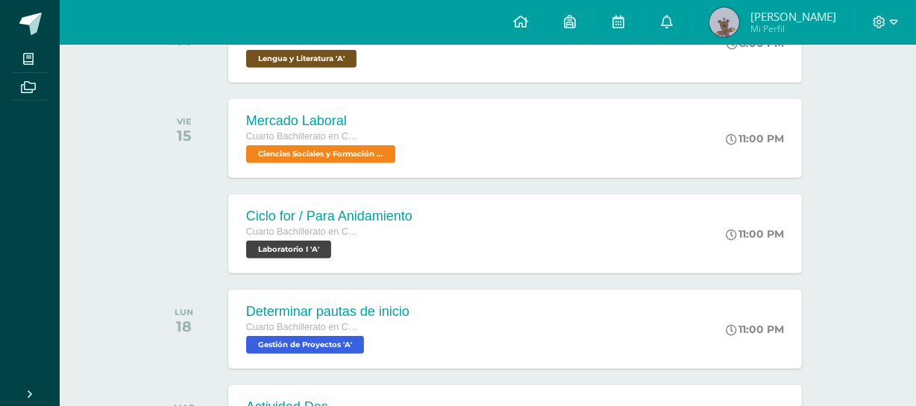
scroll to position [678, 0]
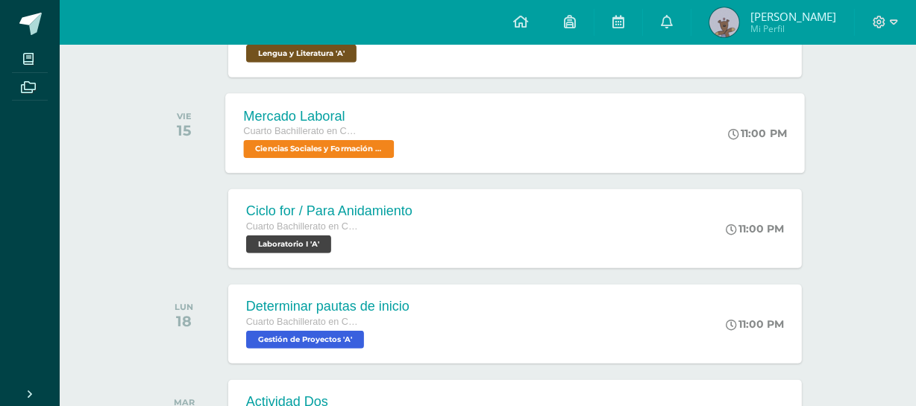
click at [453, 134] on div "Mercado Laboral Cuarto Bachillerato en CCLL con Orientación en Computación Cien…" at bounding box center [515, 133] width 580 height 80
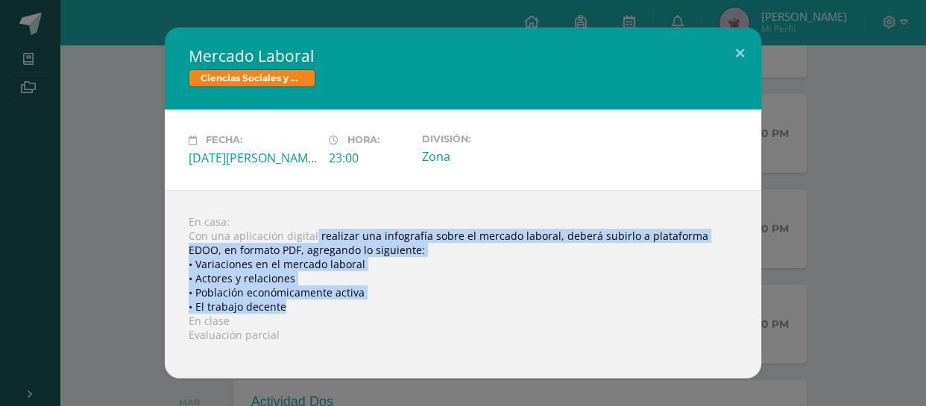
drag, startPoint x: 313, startPoint y: 233, endPoint x: 320, endPoint y: 306, distance: 72.7
click at [320, 306] on div "En casa: Con una aplicación digital realizar una infografía sobre el mercado la…" at bounding box center [463, 284] width 597 height 189
copy div "realizar una infografía sobre el mercado laboral, deberá subirlo a plataforma E…"
click at [316, 298] on div "En casa: Con una aplicación digital realizar una infografía sobre el mercado la…" at bounding box center [463, 284] width 597 height 189
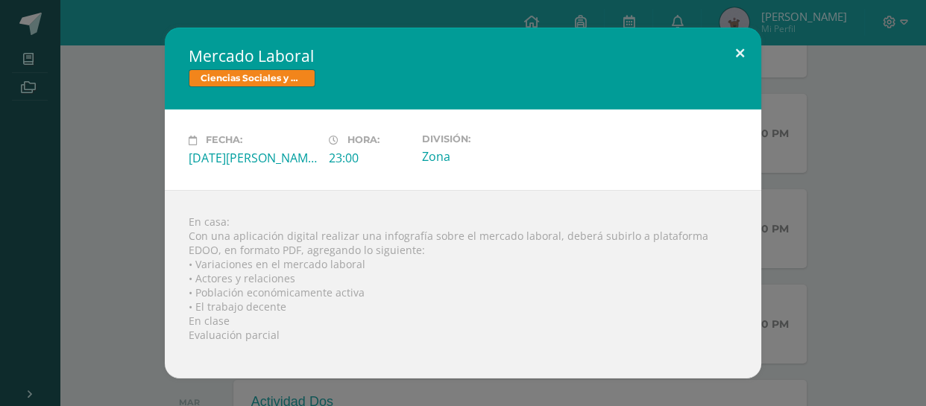
click at [745, 48] on button at bounding box center [740, 53] width 43 height 51
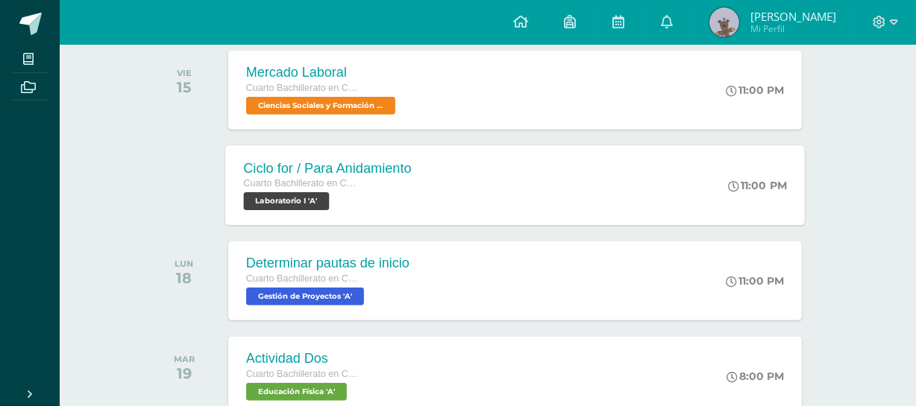
scroll to position [746, 0]
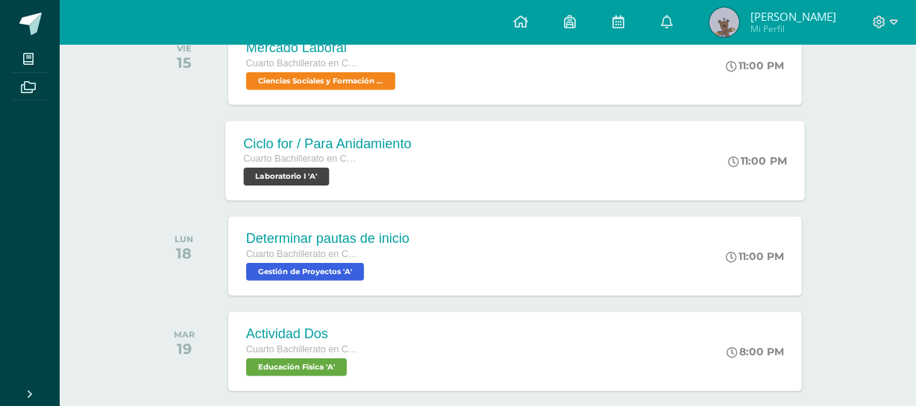
click at [447, 160] on div "Ciclo for / Para Anidamiento Cuarto Bachillerato en CCLL con Orientación en Com…" at bounding box center [515, 161] width 580 height 80
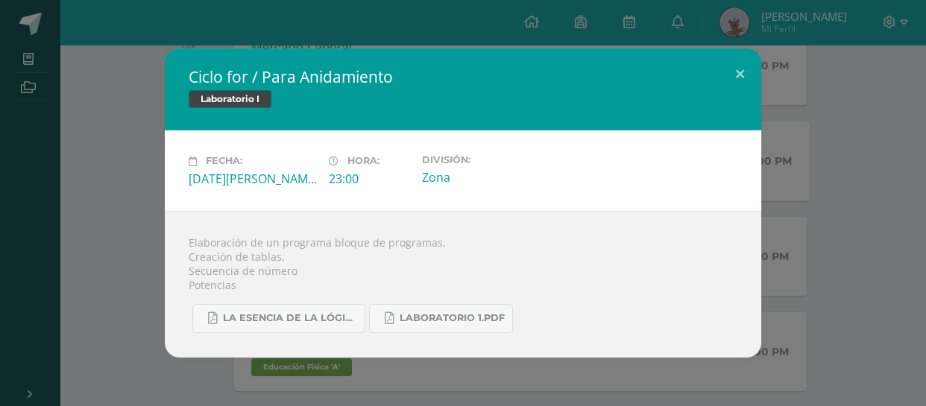
click at [377, 362] on div "Ciclo for / Para Anidamiento Laboratorio I Fecha: Sábado 16 de Agosto Hora: 23:…" at bounding box center [463, 203] width 926 height 406
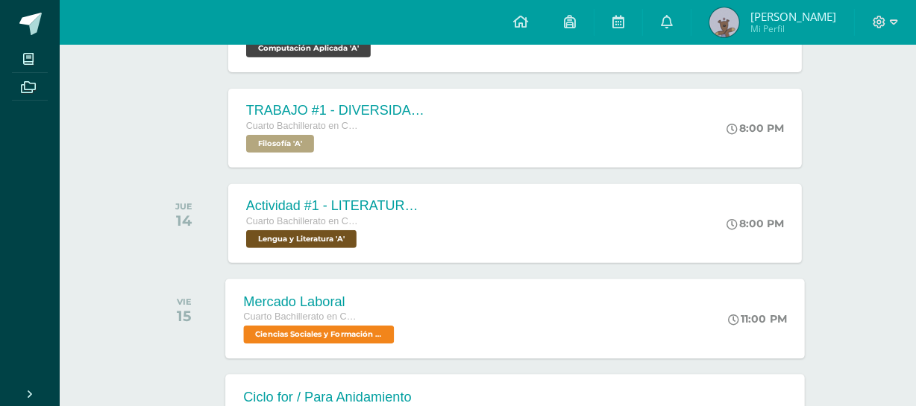
scroll to position [474, 0]
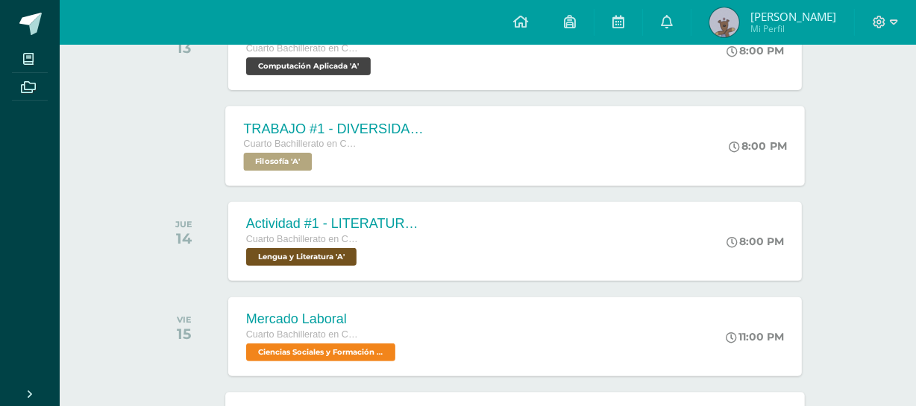
click at [412, 160] on div "Cuarto Bachillerato en CCLL con Orientación en Computación Filosofía 'A'" at bounding box center [333, 153] width 180 height 34
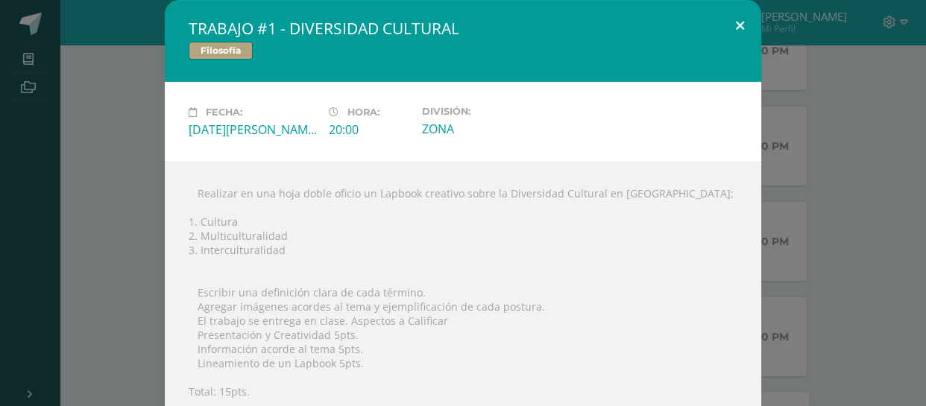
click at [729, 25] on button at bounding box center [740, 25] width 43 height 51
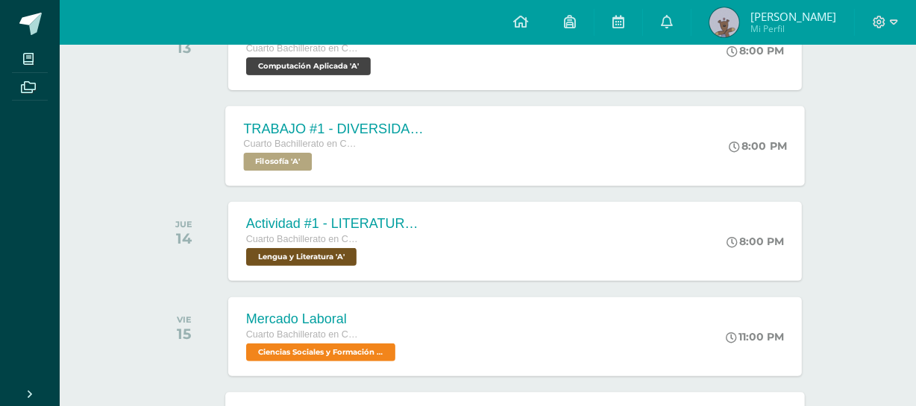
click at [374, 148] on div "Cuarto Bachillerato en CCLL con Orientación en Computación" at bounding box center [333, 144] width 180 height 16
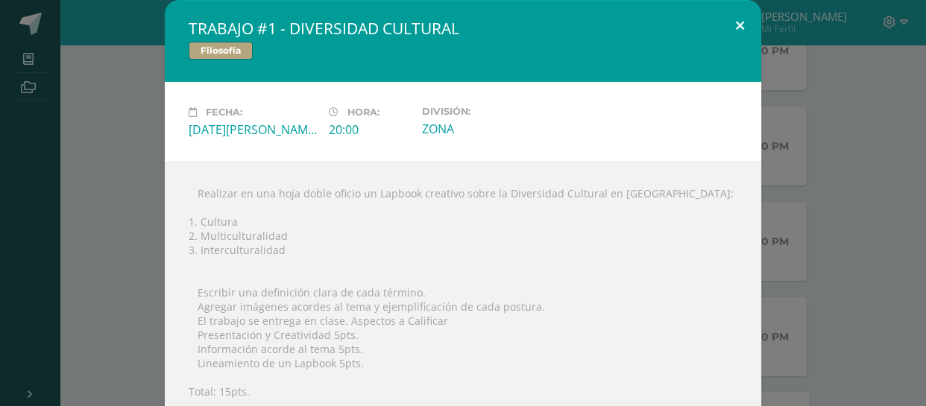
click at [756, 26] on button at bounding box center [740, 25] width 43 height 51
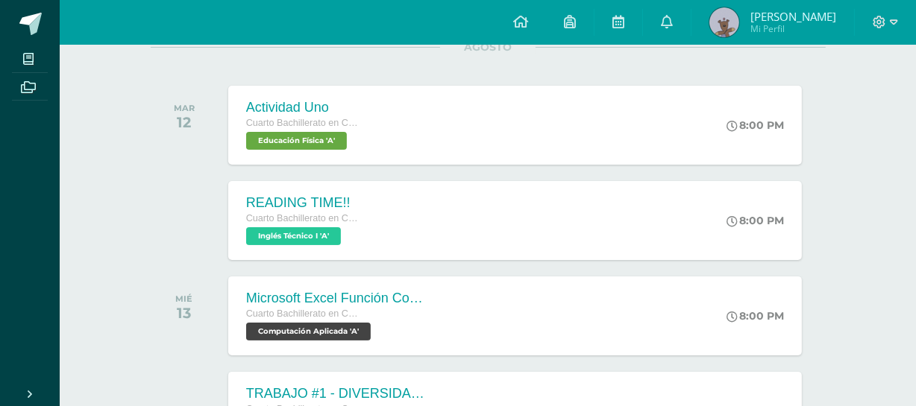
scroll to position [339, 0]
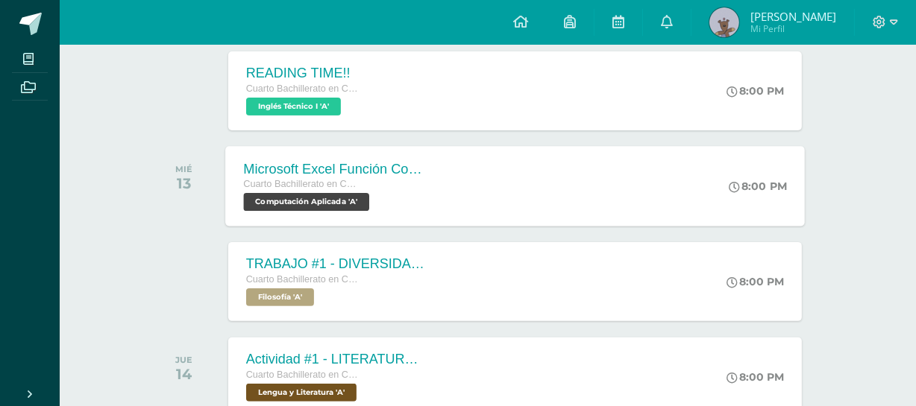
click at [644, 216] on div "Microsoft Excel Función Contar Cuarto Bachillerato en CCLL con Orientación en C…" at bounding box center [515, 186] width 580 height 80
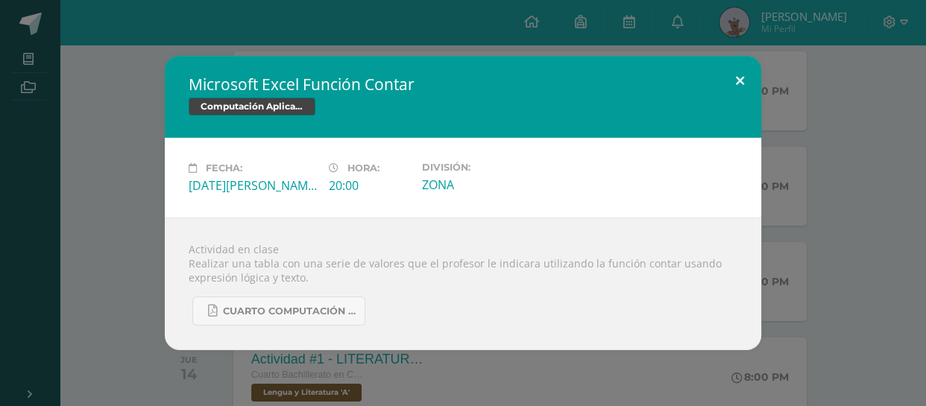
click at [741, 76] on button at bounding box center [740, 81] width 43 height 51
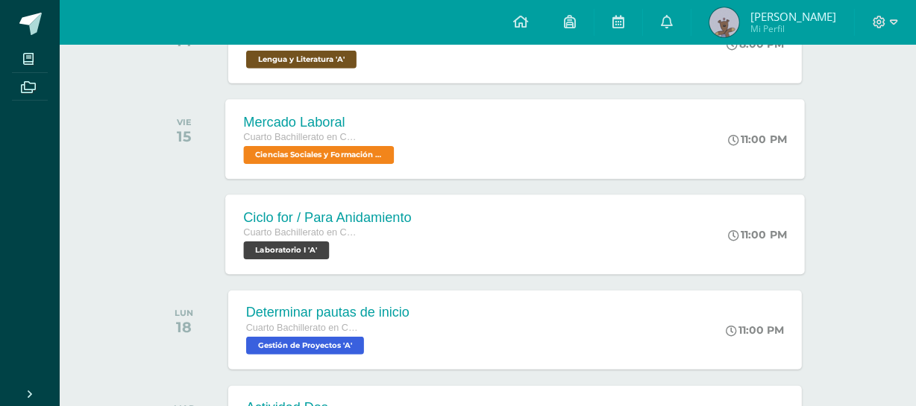
scroll to position [678, 0]
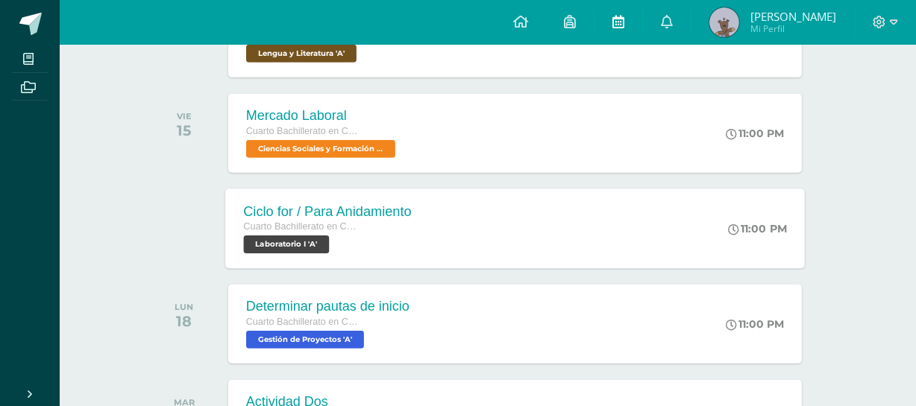
click at [624, 25] on icon at bounding box center [618, 21] width 12 height 13
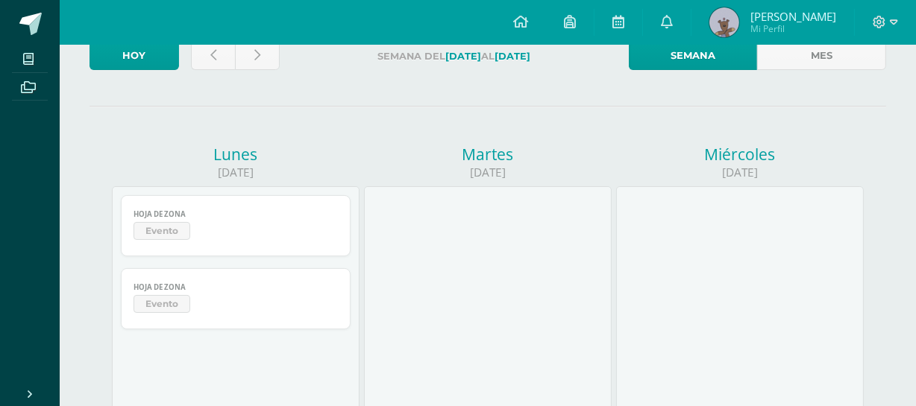
scroll to position [67, 0]
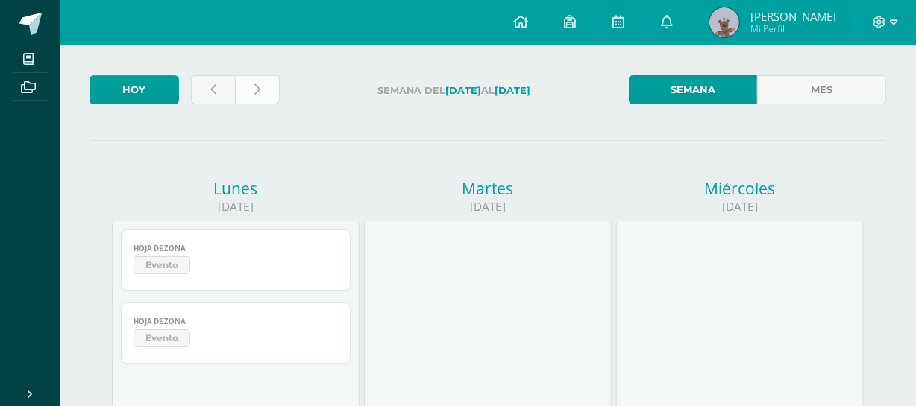
click at [268, 88] on link at bounding box center [257, 89] width 45 height 29
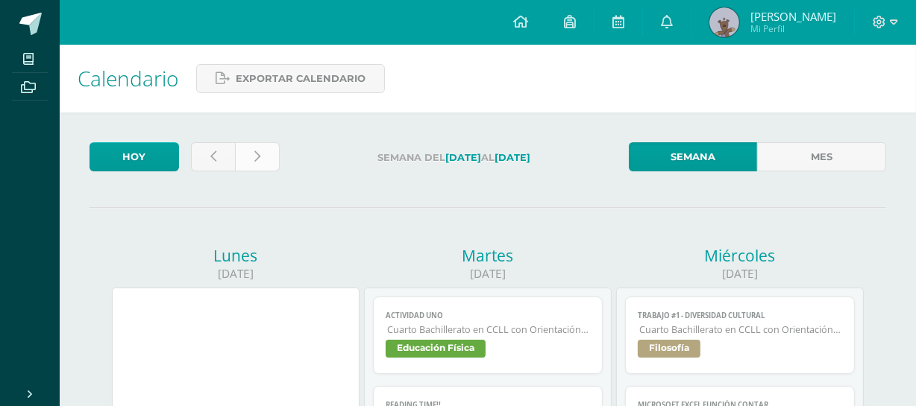
click at [269, 148] on link at bounding box center [257, 156] width 45 height 29
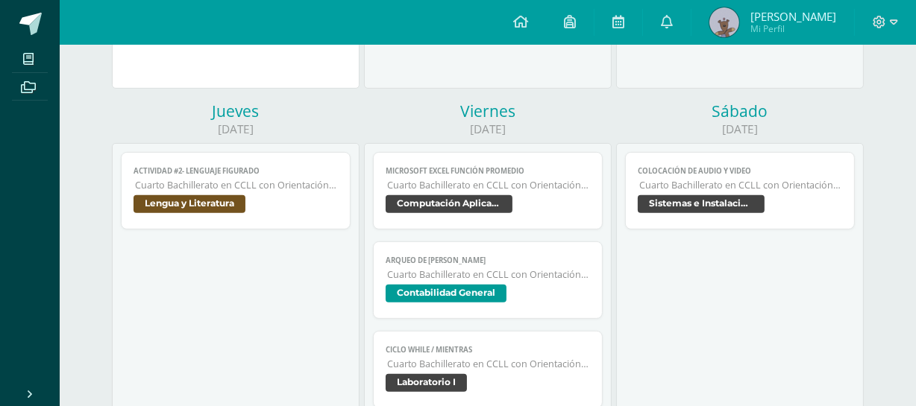
scroll to position [406, 0]
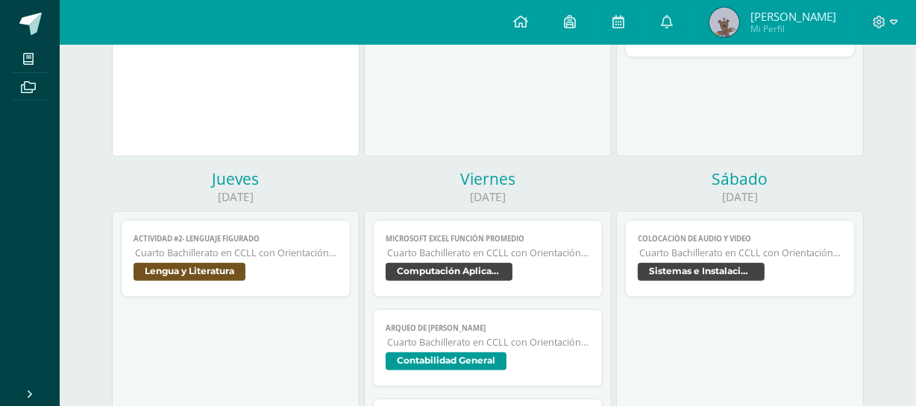
click at [319, 247] on link "Actividad #2- Lenguaje figurado Cuarto Bachillerato en CCLL con Orientación en …" at bounding box center [235, 259] width 229 height 78
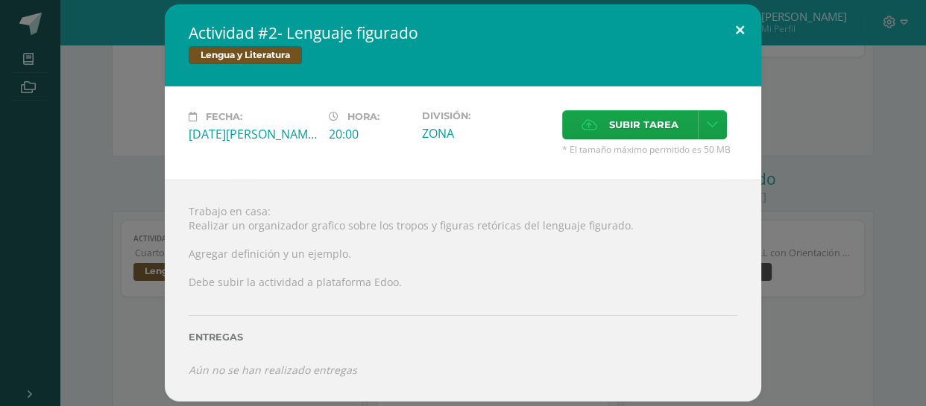
click at [723, 29] on button at bounding box center [740, 29] width 43 height 51
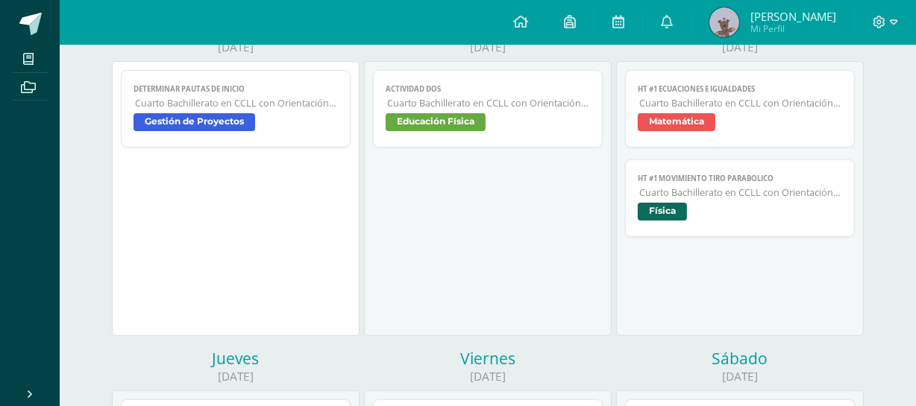
scroll to position [203, 0]
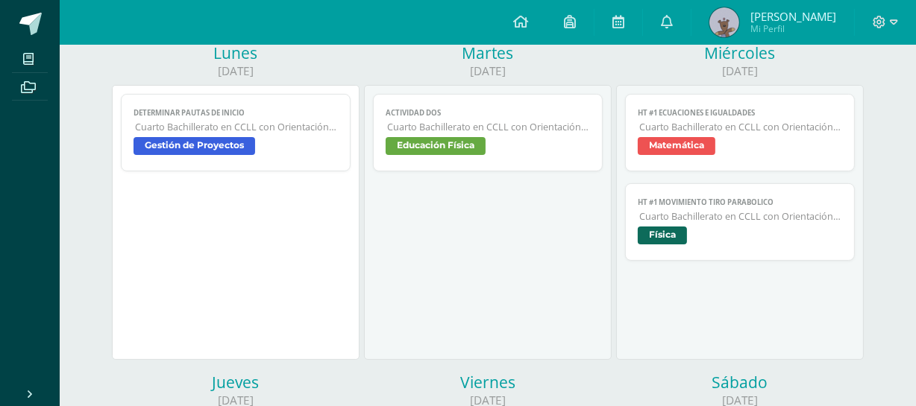
click at [493, 131] on span "Cuarto Bachillerato en CCLL con Orientación en Computación" at bounding box center [488, 127] width 202 height 13
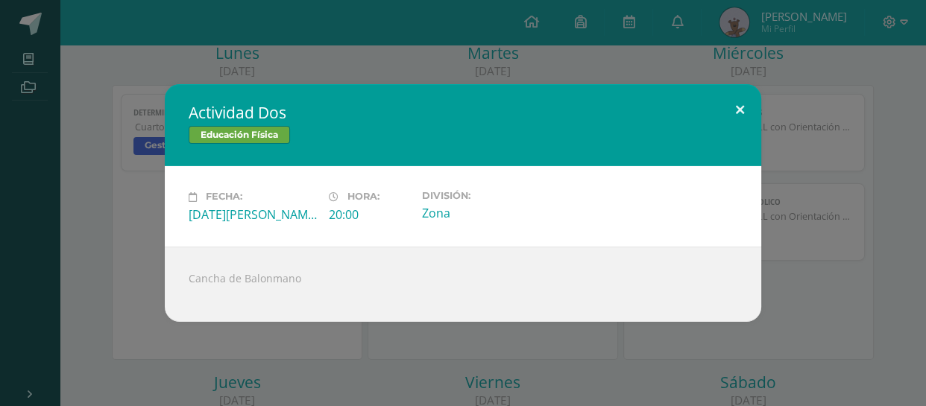
click at [746, 112] on button at bounding box center [740, 109] width 43 height 51
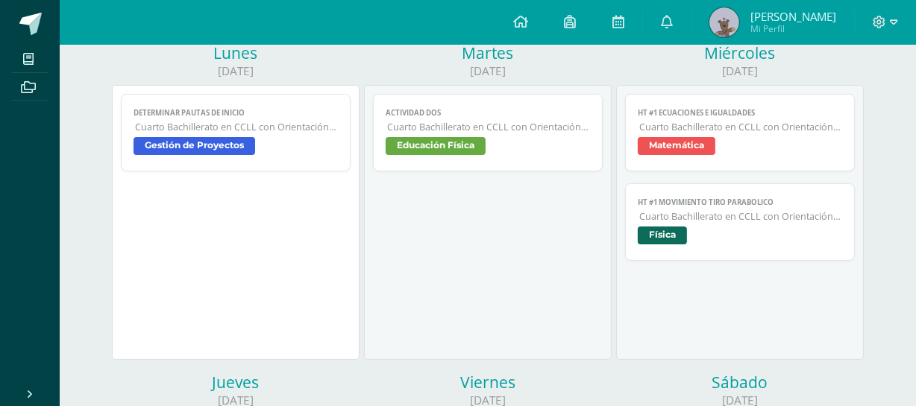
click at [327, 145] on span "Gestión de Proyectos" at bounding box center [236, 148] width 204 height 22
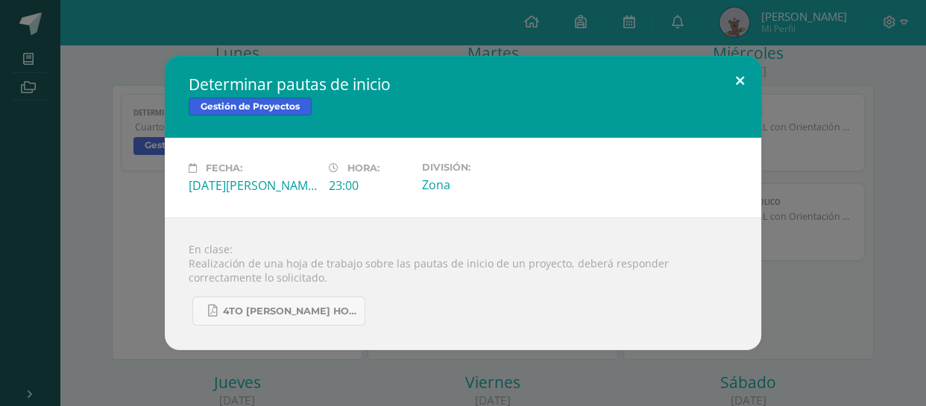
click at [720, 97] on button at bounding box center [740, 81] width 43 height 51
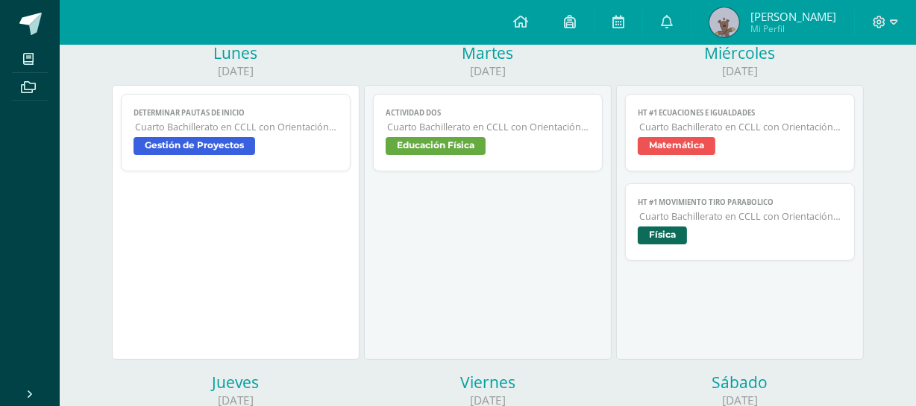
click at [260, 108] on span "Determinar pautas de inicio" at bounding box center [236, 113] width 204 height 10
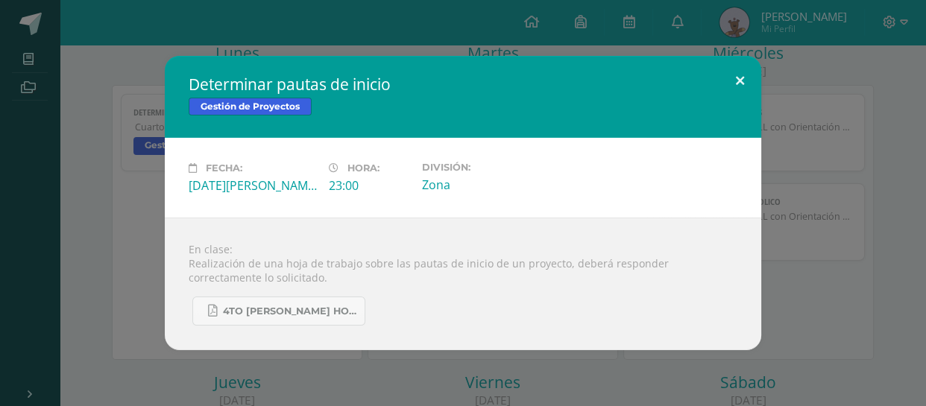
click at [728, 87] on button at bounding box center [740, 81] width 43 height 51
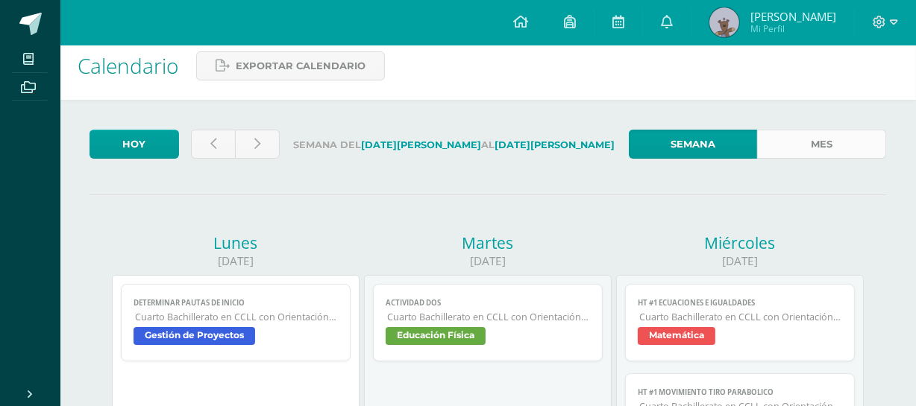
scroll to position [0, 0]
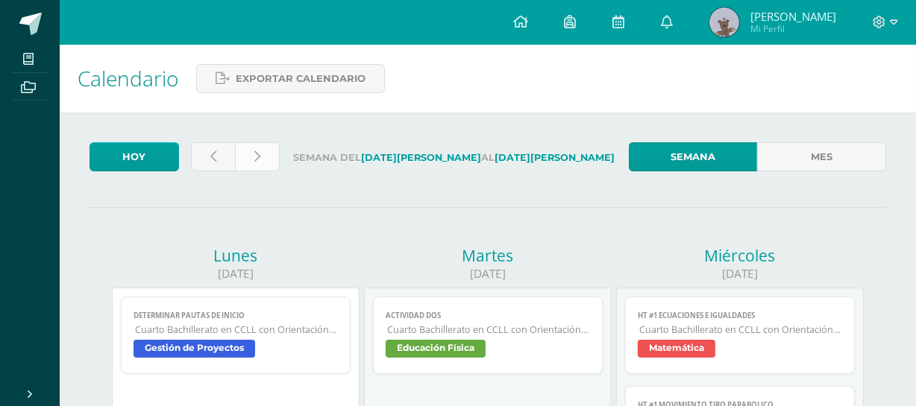
click at [262, 158] on link at bounding box center [257, 156] width 45 height 29
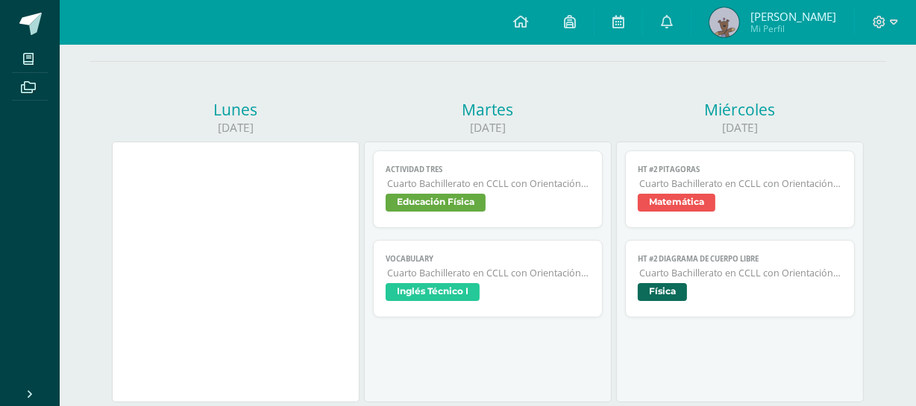
scroll to position [67, 0]
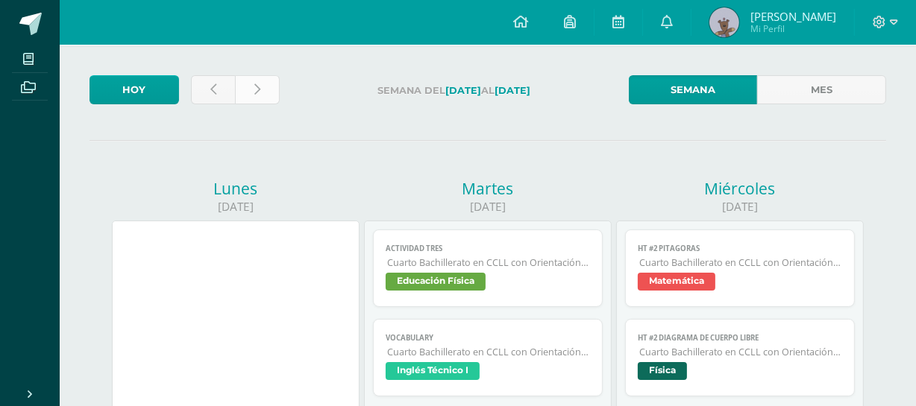
click at [267, 78] on link at bounding box center [257, 89] width 45 height 29
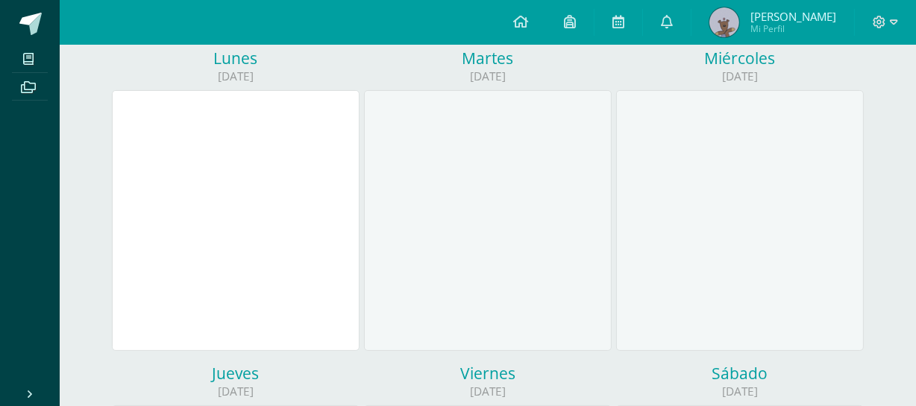
scroll to position [67, 0]
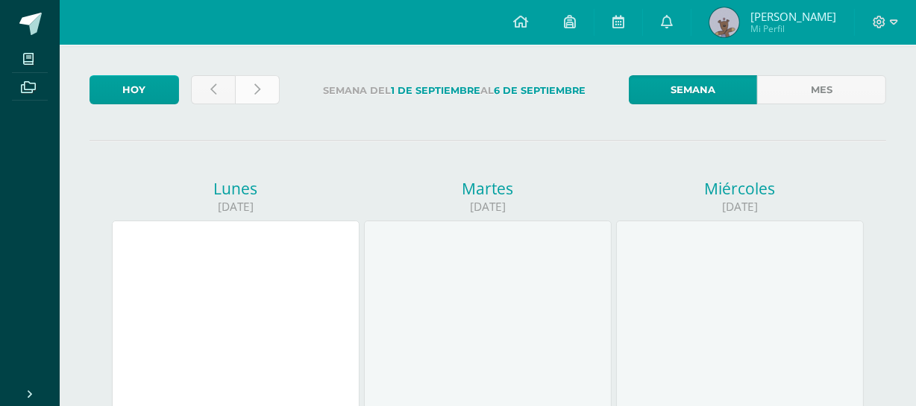
click at [276, 90] on link at bounding box center [257, 89] width 45 height 29
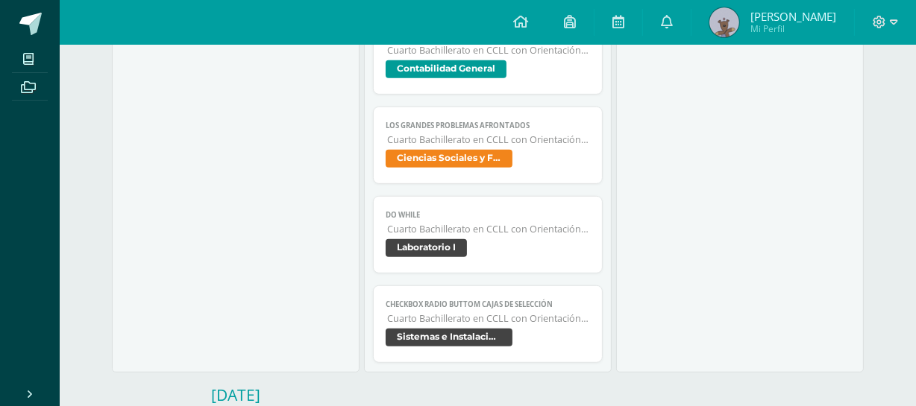
scroll to position [678, 0]
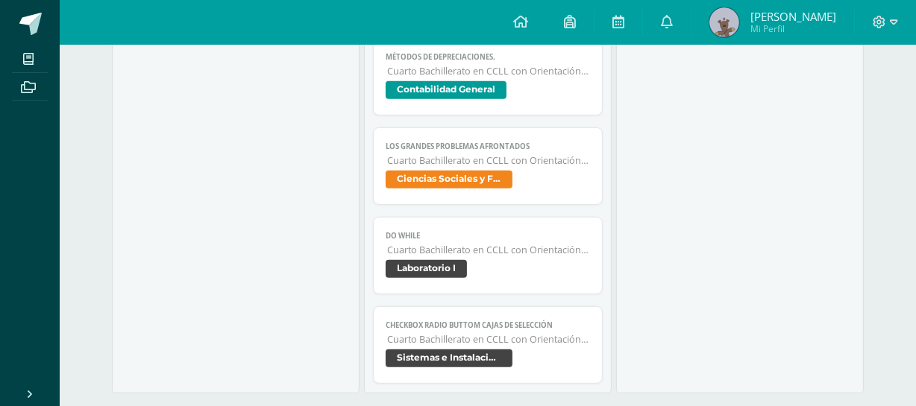
click at [536, 165] on span "Cuarto Bachillerato en CCLL con Orientación en Computación" at bounding box center [488, 160] width 202 height 13
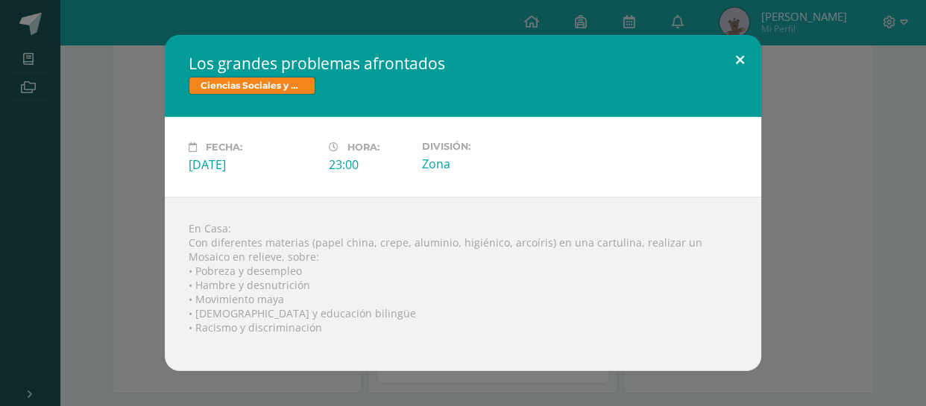
click at [747, 45] on button at bounding box center [740, 60] width 43 height 51
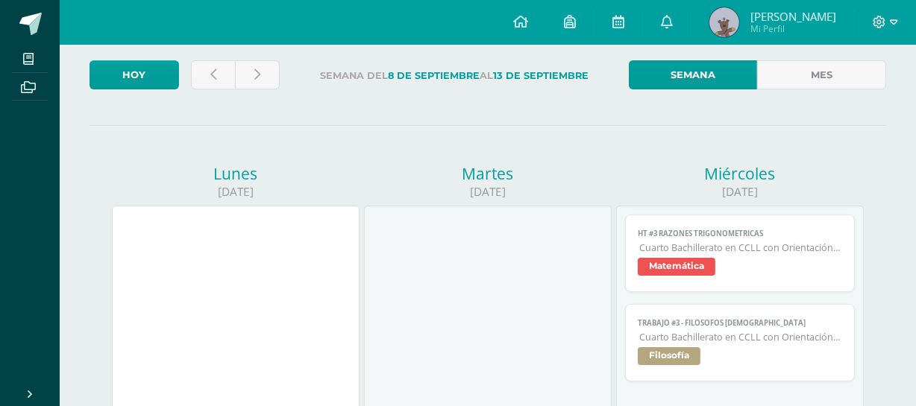
scroll to position [67, 0]
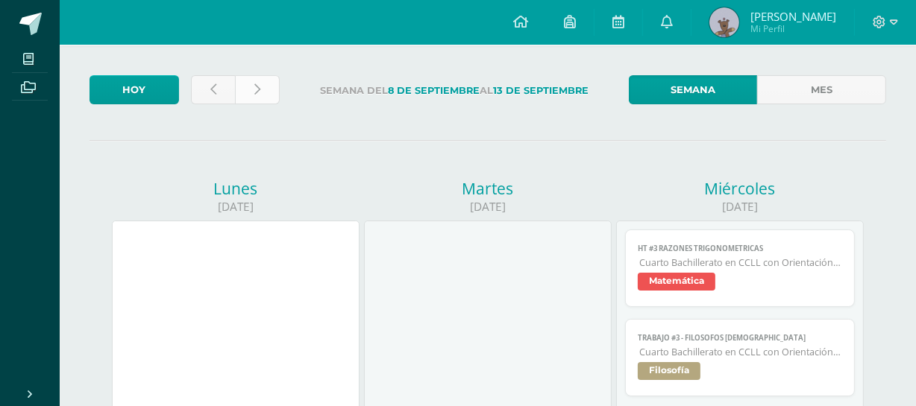
click at [271, 81] on link at bounding box center [257, 89] width 45 height 29
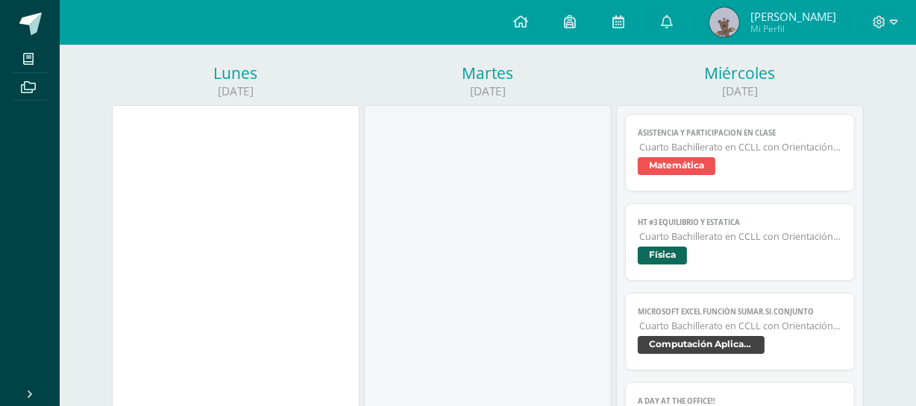
scroll to position [67, 0]
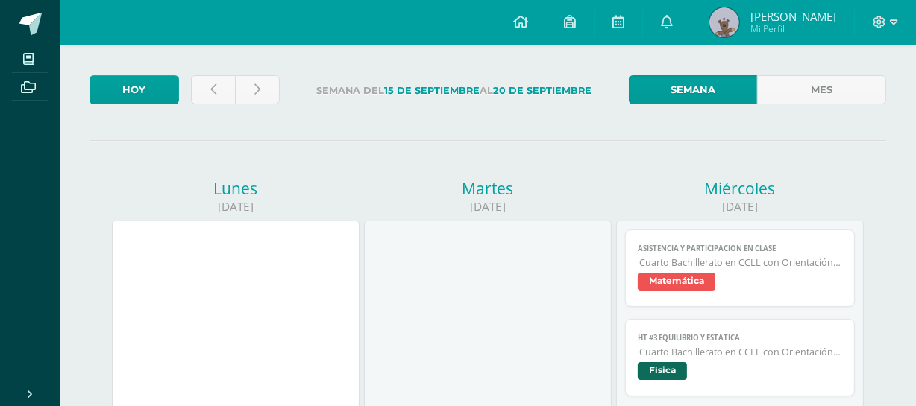
click at [283, 84] on div at bounding box center [235, 92] width 101 height 35
click at [266, 84] on link at bounding box center [257, 89] width 45 height 29
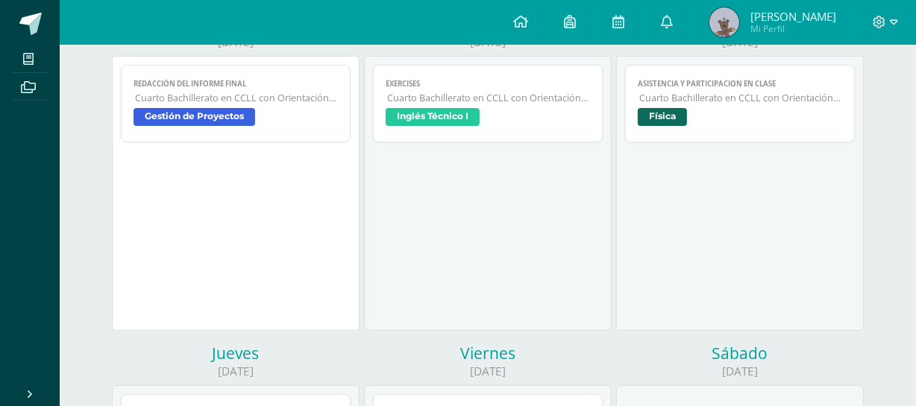
scroll to position [67, 0]
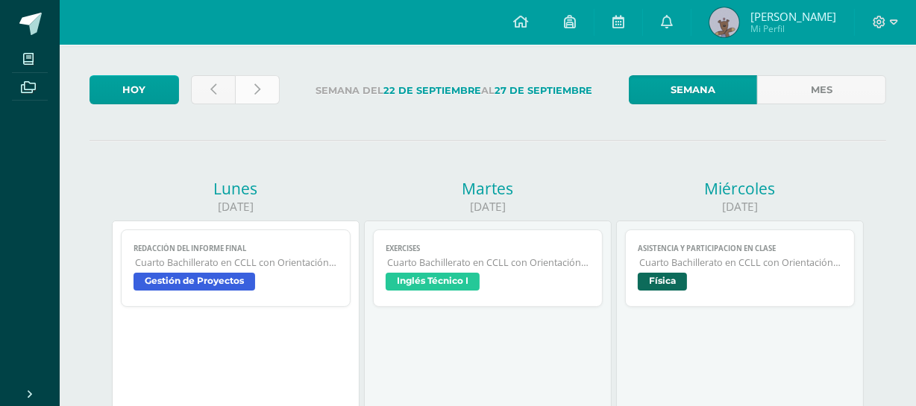
click at [263, 88] on link at bounding box center [257, 89] width 45 height 29
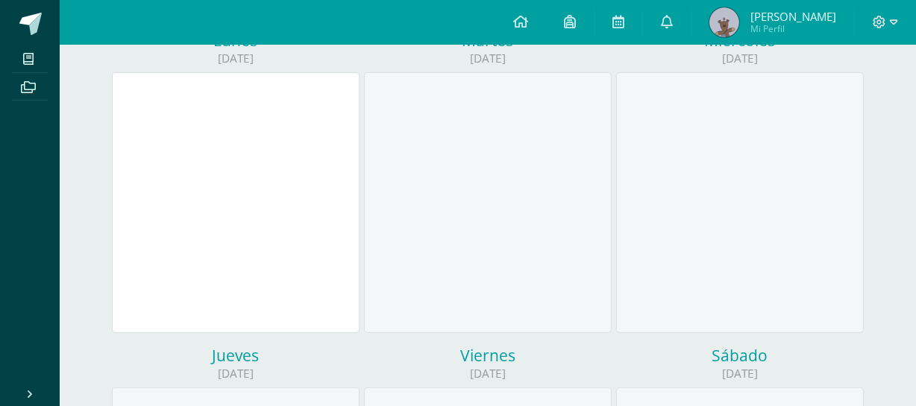
scroll to position [67, 0]
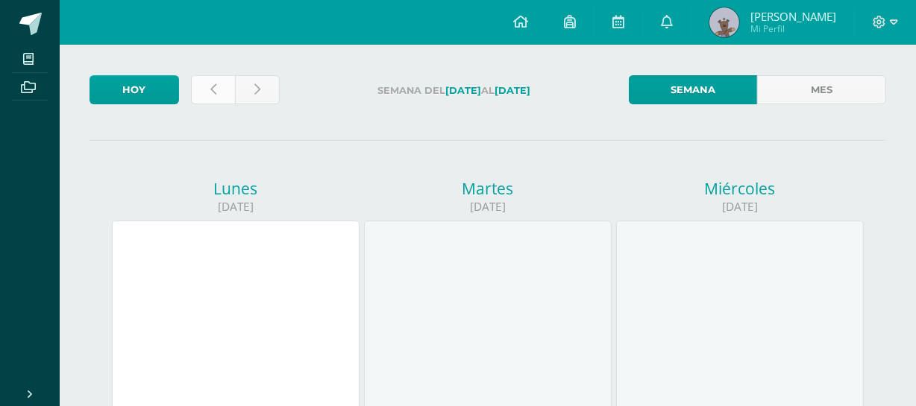
click at [207, 93] on link at bounding box center [213, 89] width 45 height 29
